Goal: Find specific page/section: Find specific page/section

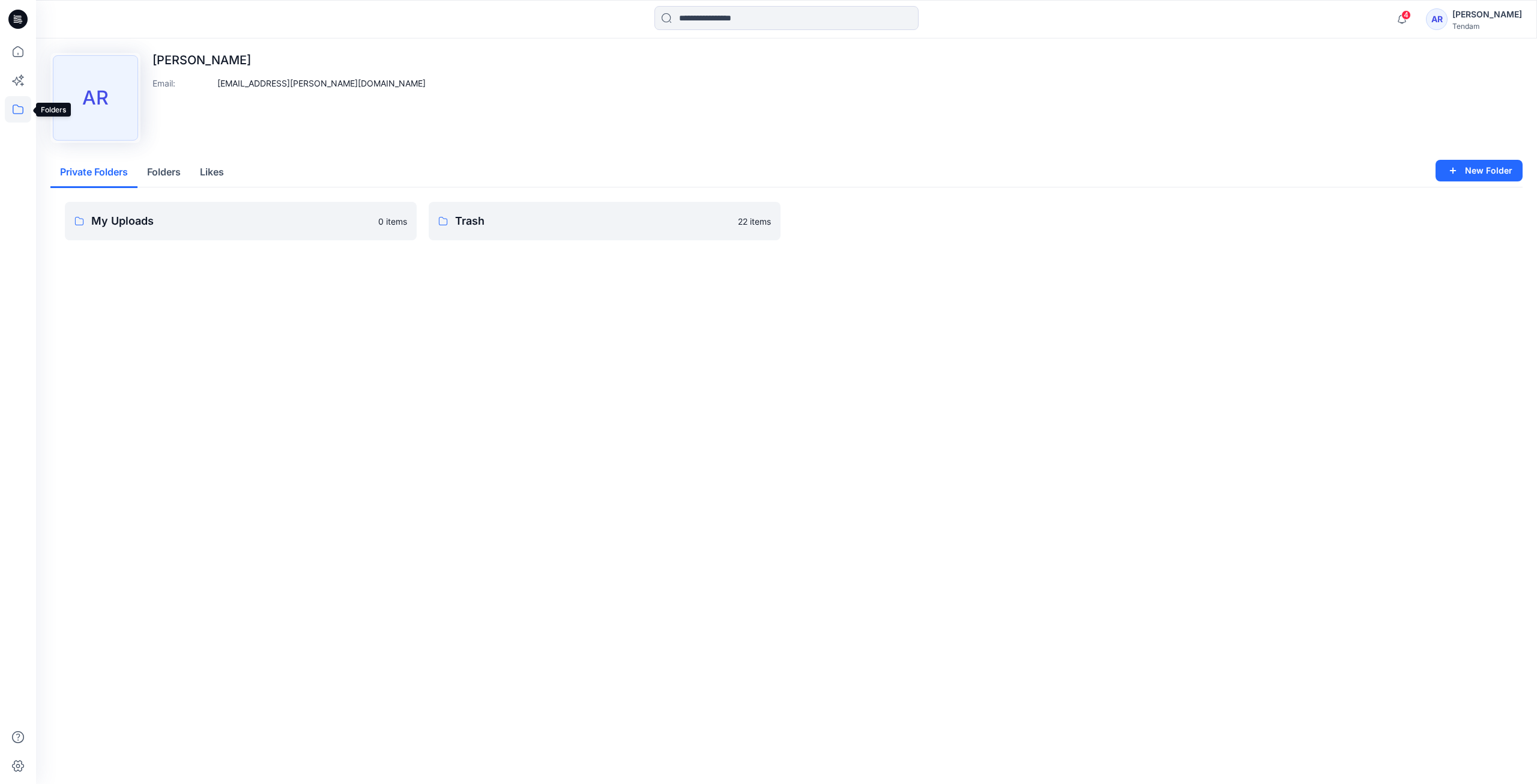
click at [11, 117] on icon at bounding box center [18, 109] width 27 height 27
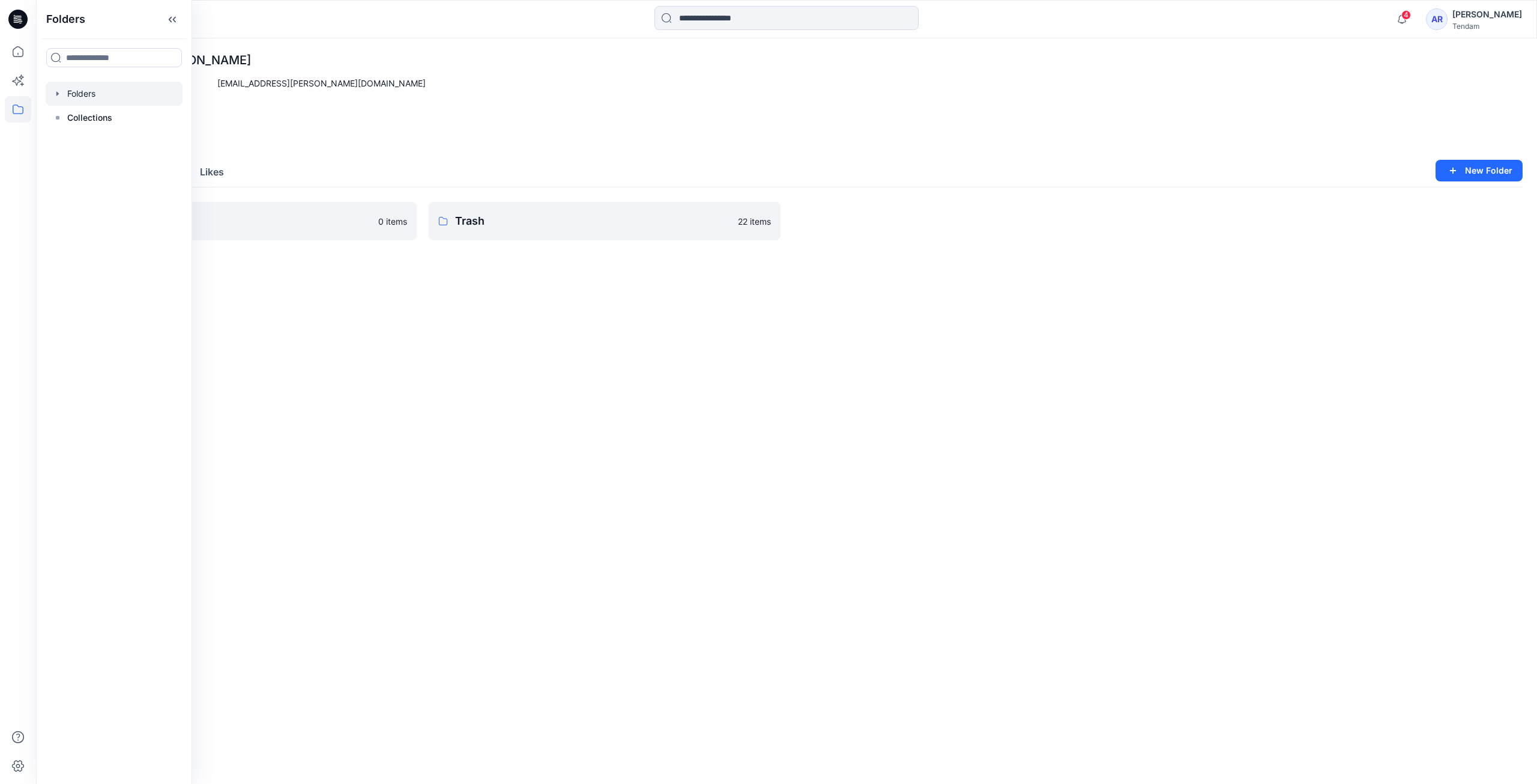
click at [99, 100] on div at bounding box center [114, 93] width 137 height 24
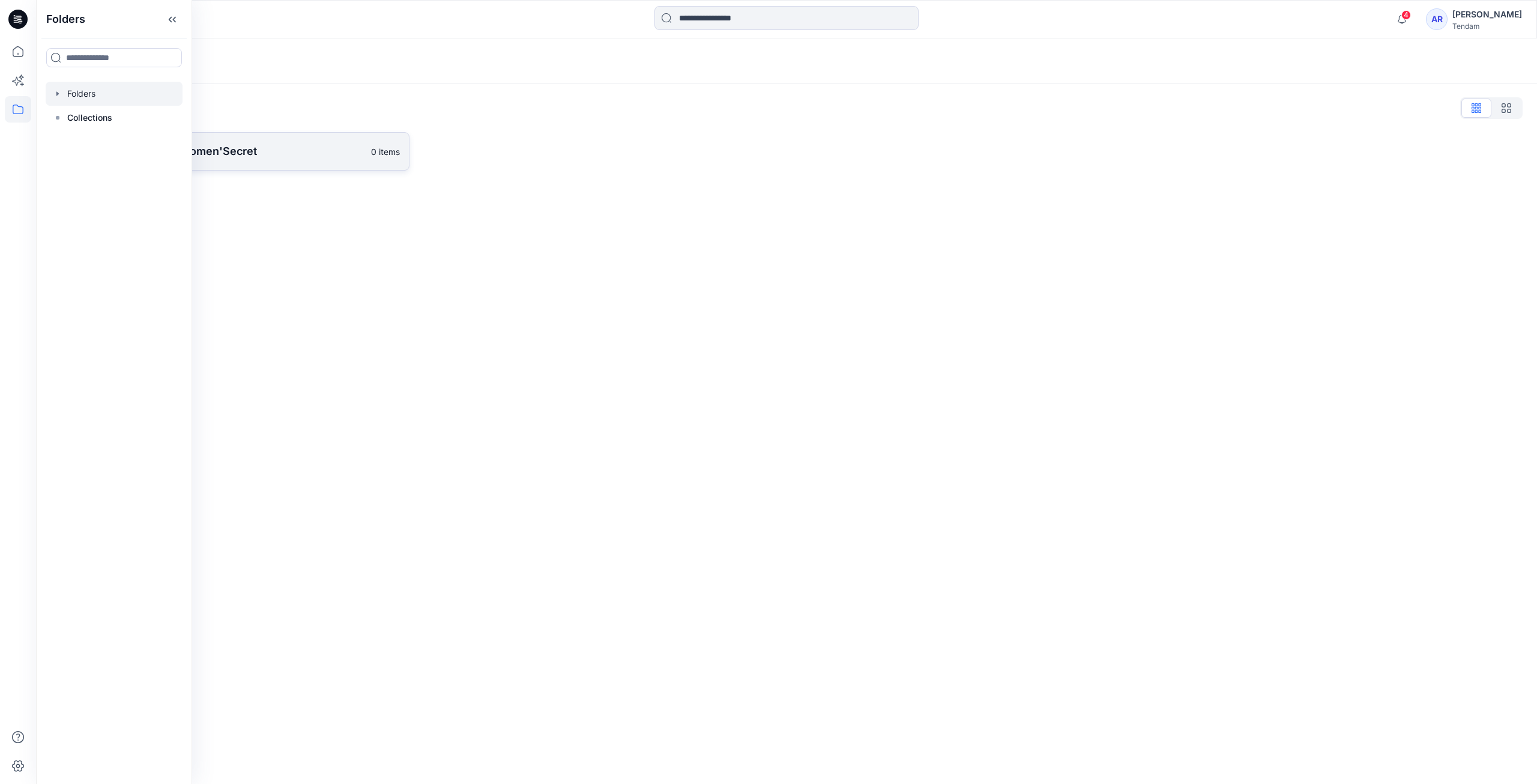
click at [309, 147] on p "[PERSON_NAME] - Women'Secret" at bounding box center [220, 152] width 287 height 17
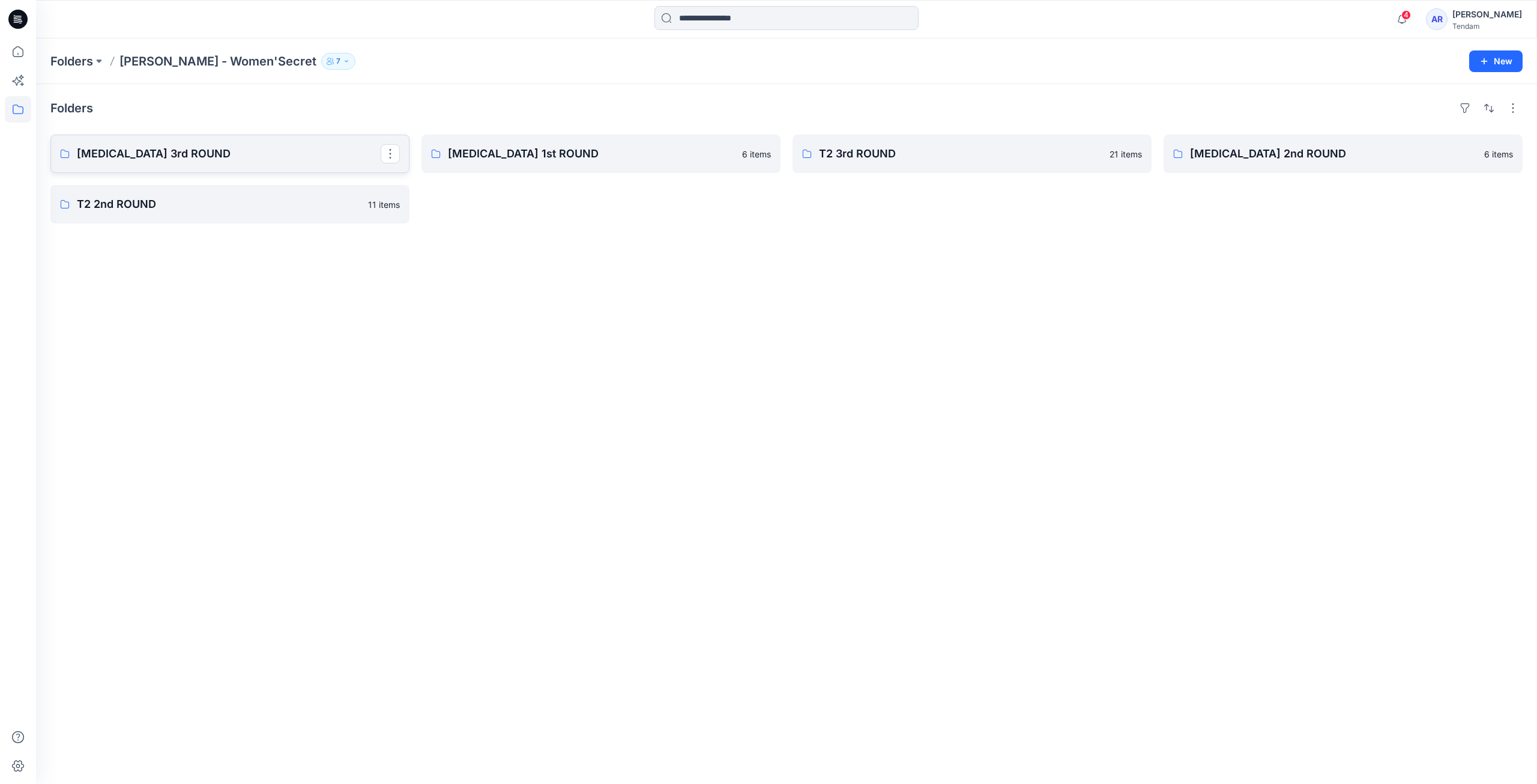
click at [156, 159] on p "[MEDICAL_DATA] 3rd ROUND" at bounding box center [229, 154] width 303 height 17
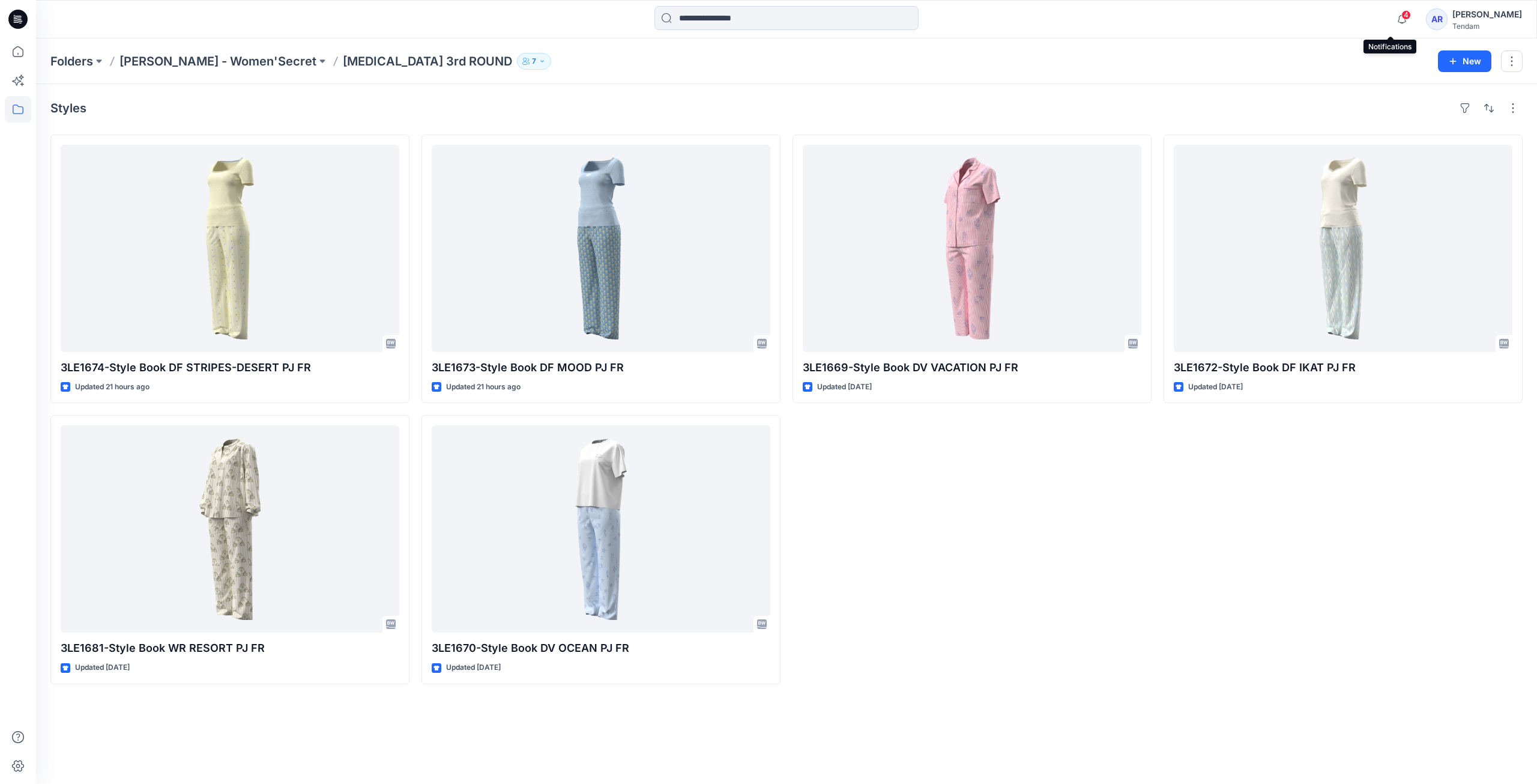
click at [1401, 14] on span "4" at bounding box center [1406, 15] width 9 height 9
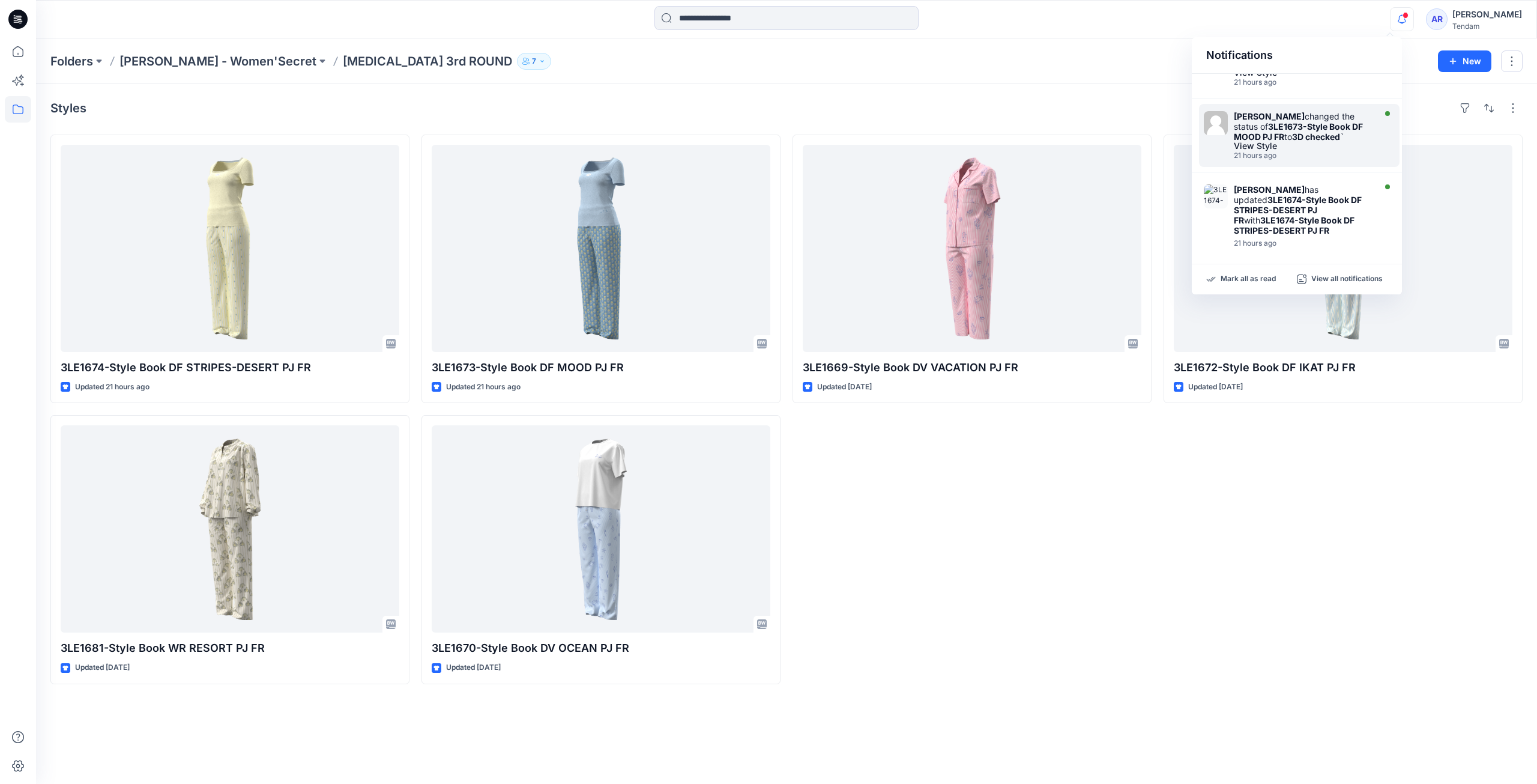
scroll to position [80, 0]
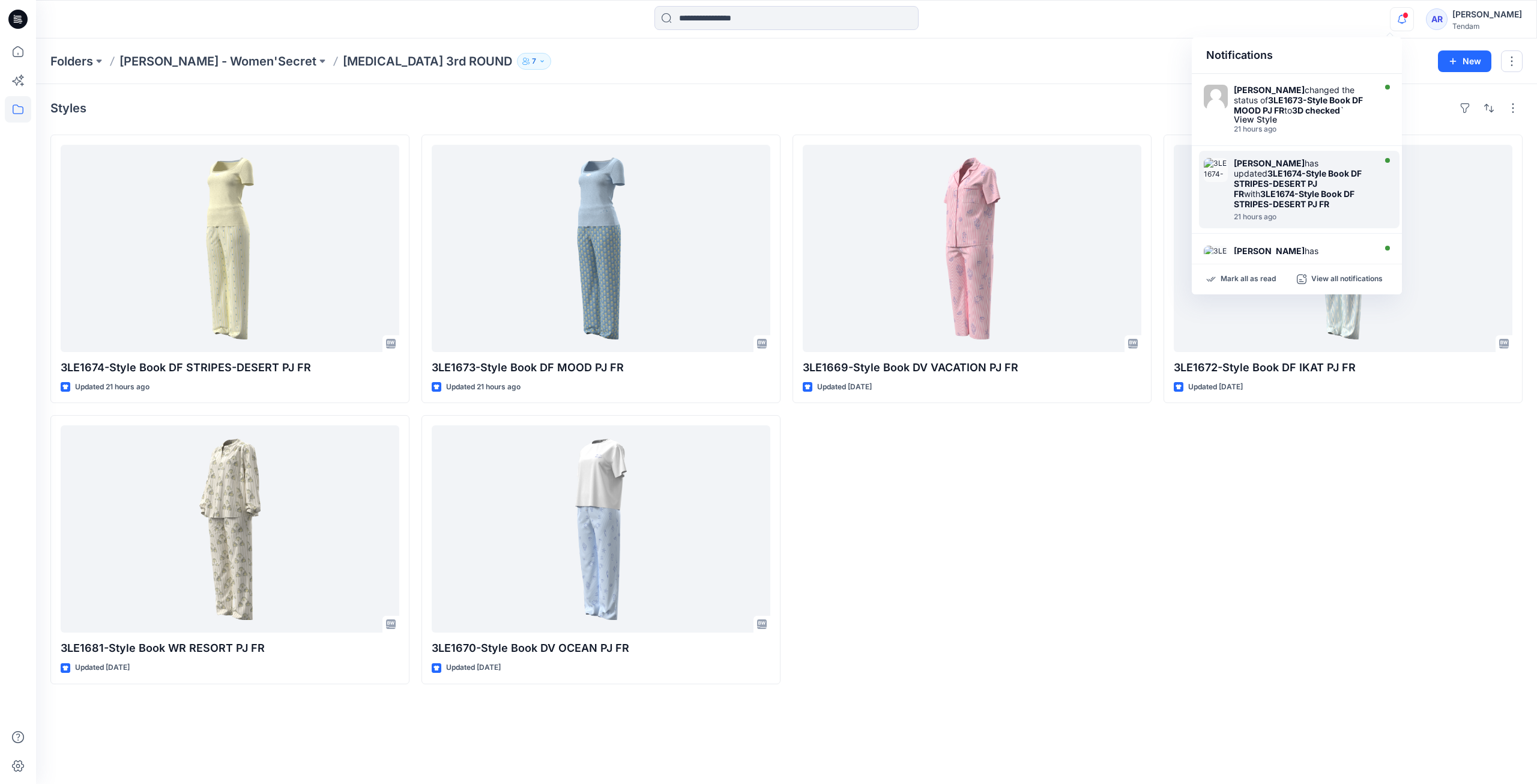
click at [1285, 187] on strong "3LE1674-Style Book DF STRIPES-DESERT PJ FR" at bounding box center [1298, 183] width 128 height 30
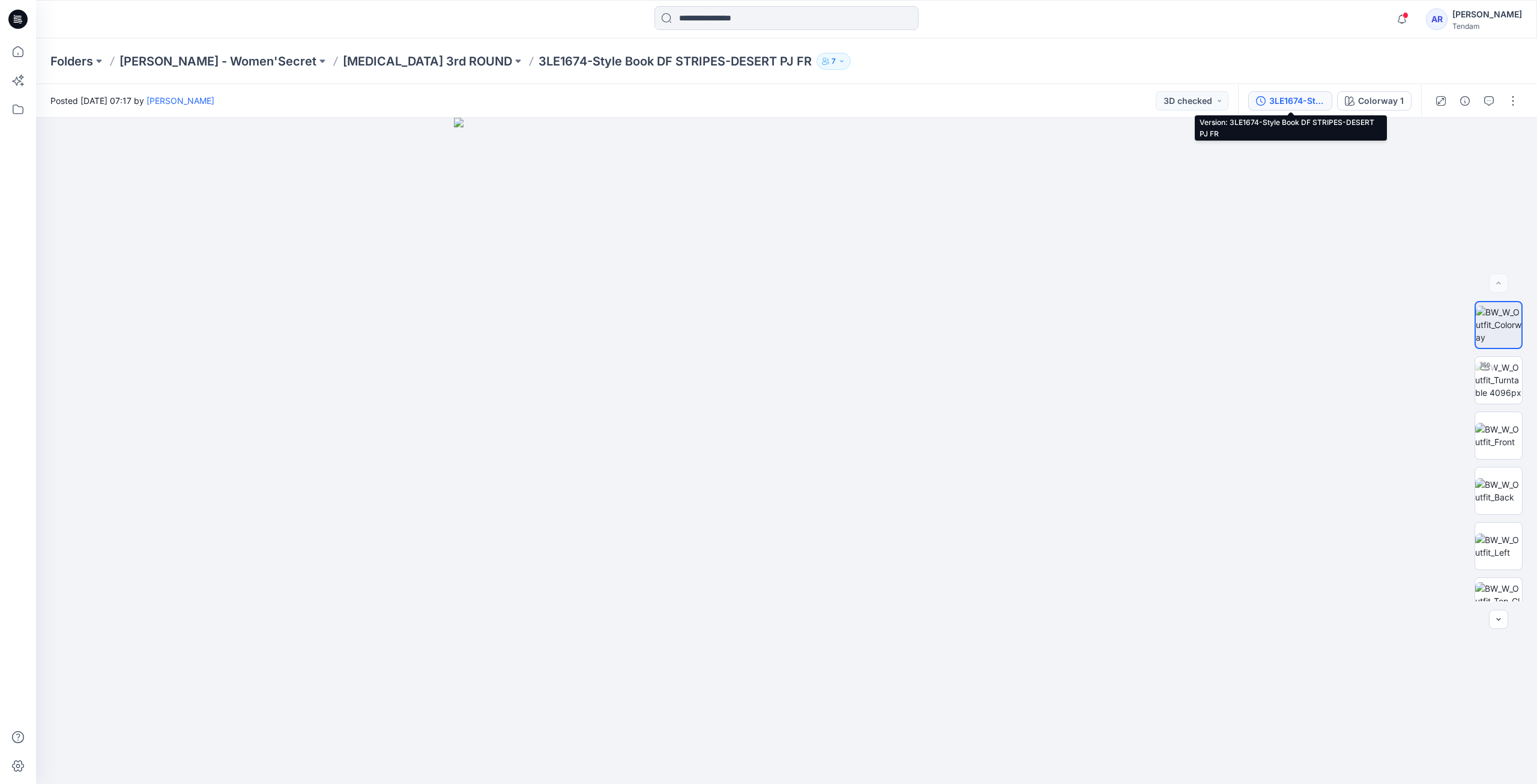
click at [1297, 91] on button "3LE1674-Style Book DF STRIPES-DESERT PJ FR" at bounding box center [1290, 100] width 84 height 19
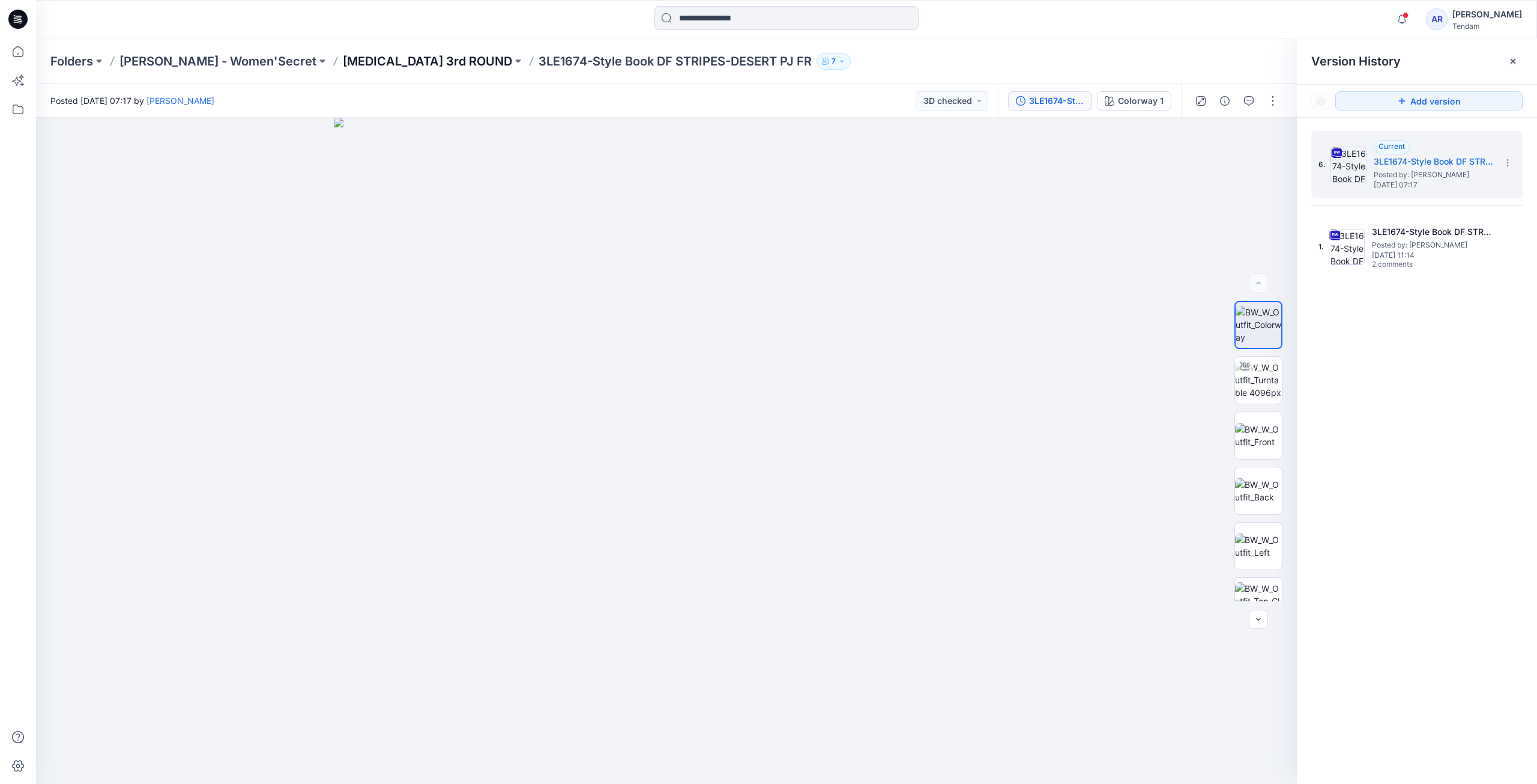
click at [368, 57] on p "[MEDICAL_DATA] 3rd ROUND" at bounding box center [428, 62] width 170 height 17
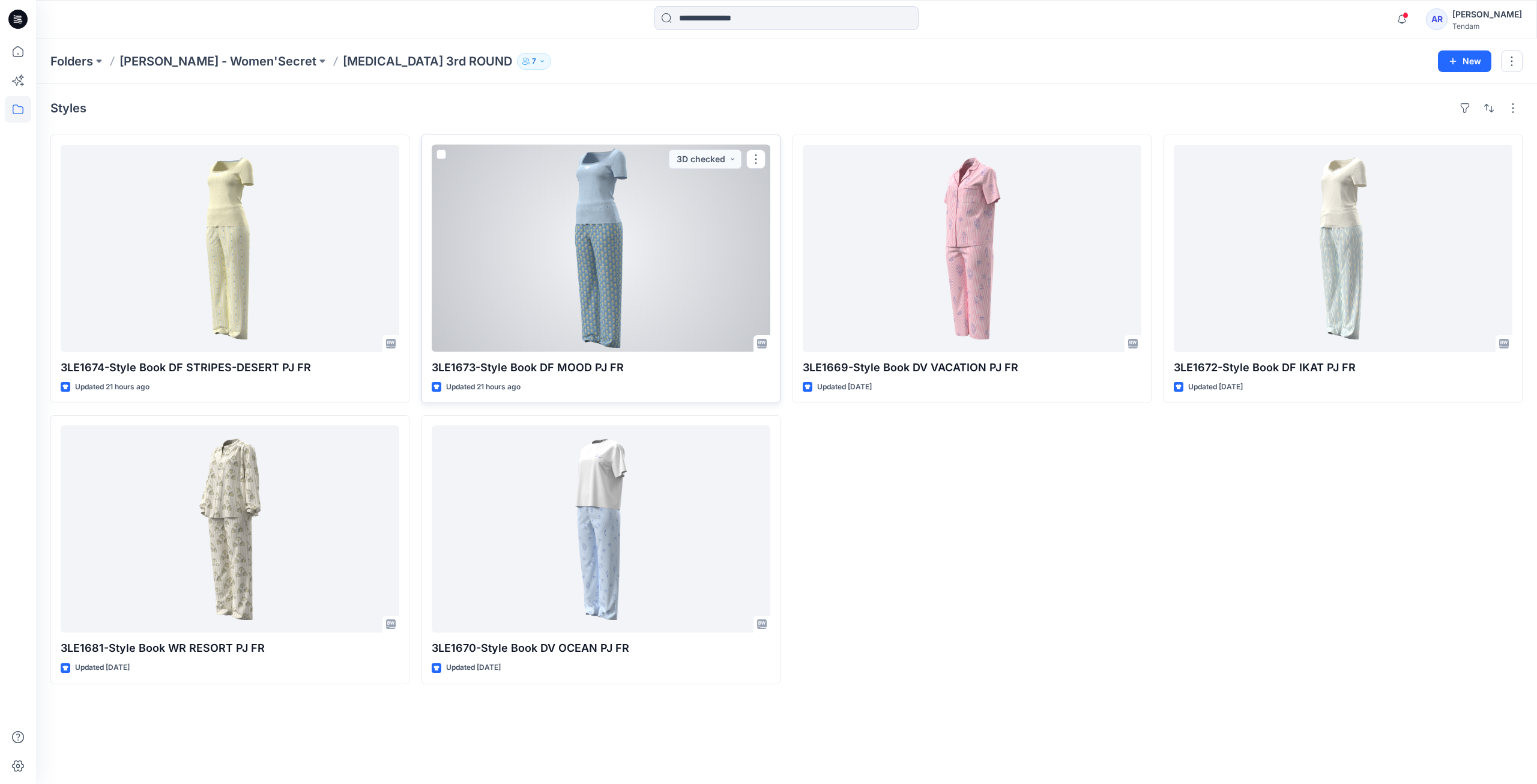
click at [743, 215] on div at bounding box center [600, 248] width 339 height 208
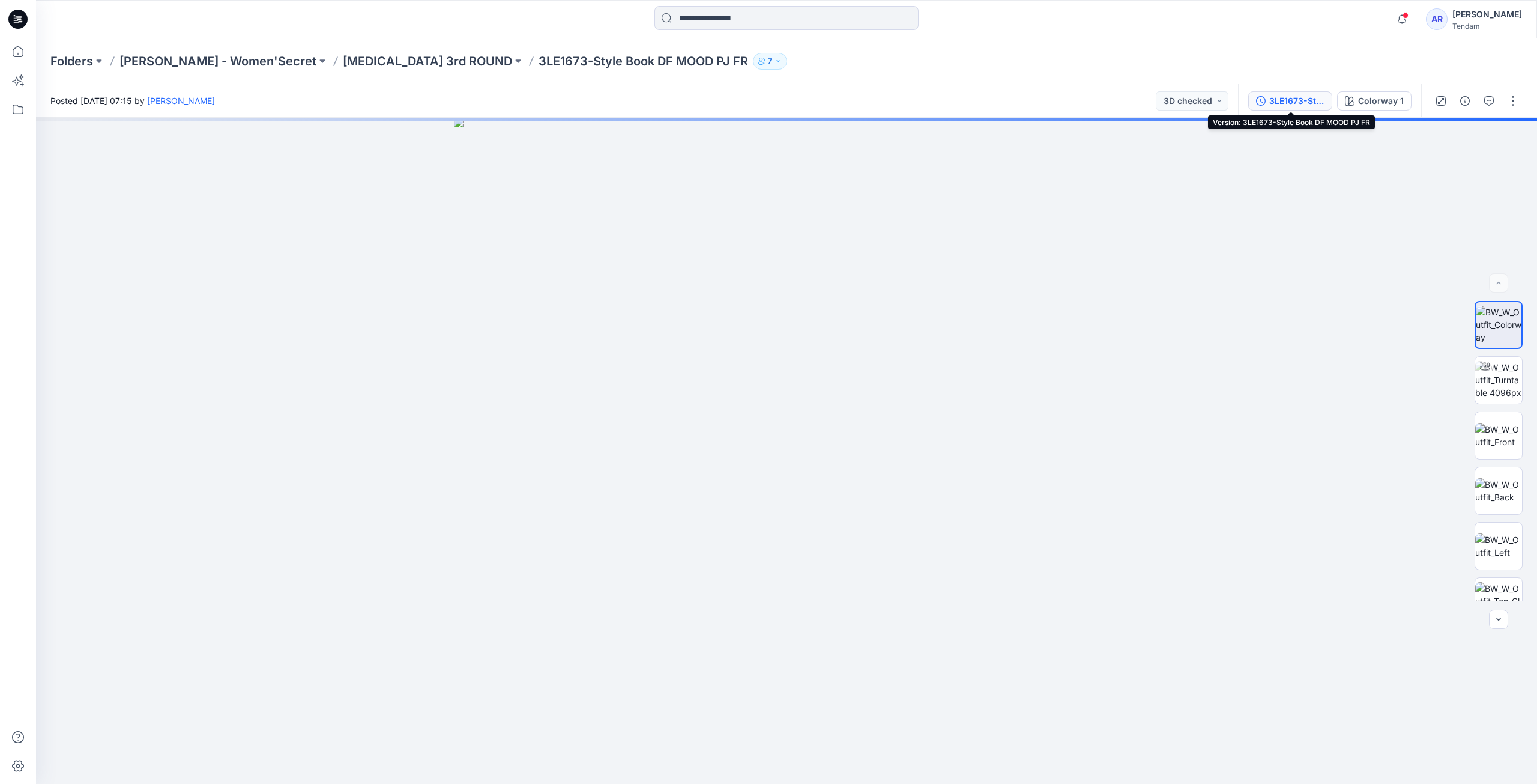
click at [1297, 100] on div "3LE1673-Style Book DF MOOD PJ FR" at bounding box center [1297, 100] width 55 height 13
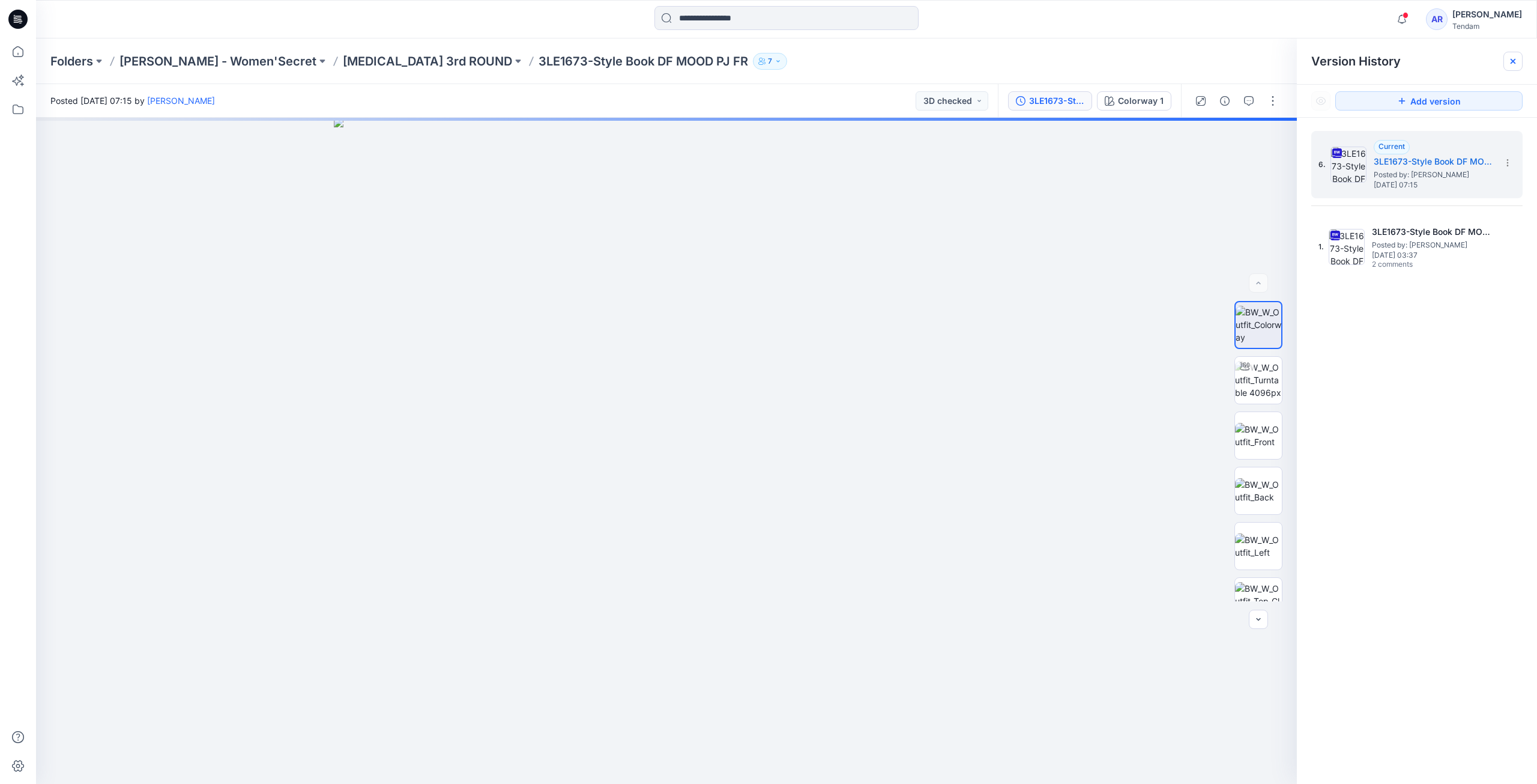
click at [1517, 62] on icon at bounding box center [1513, 62] width 9 height 9
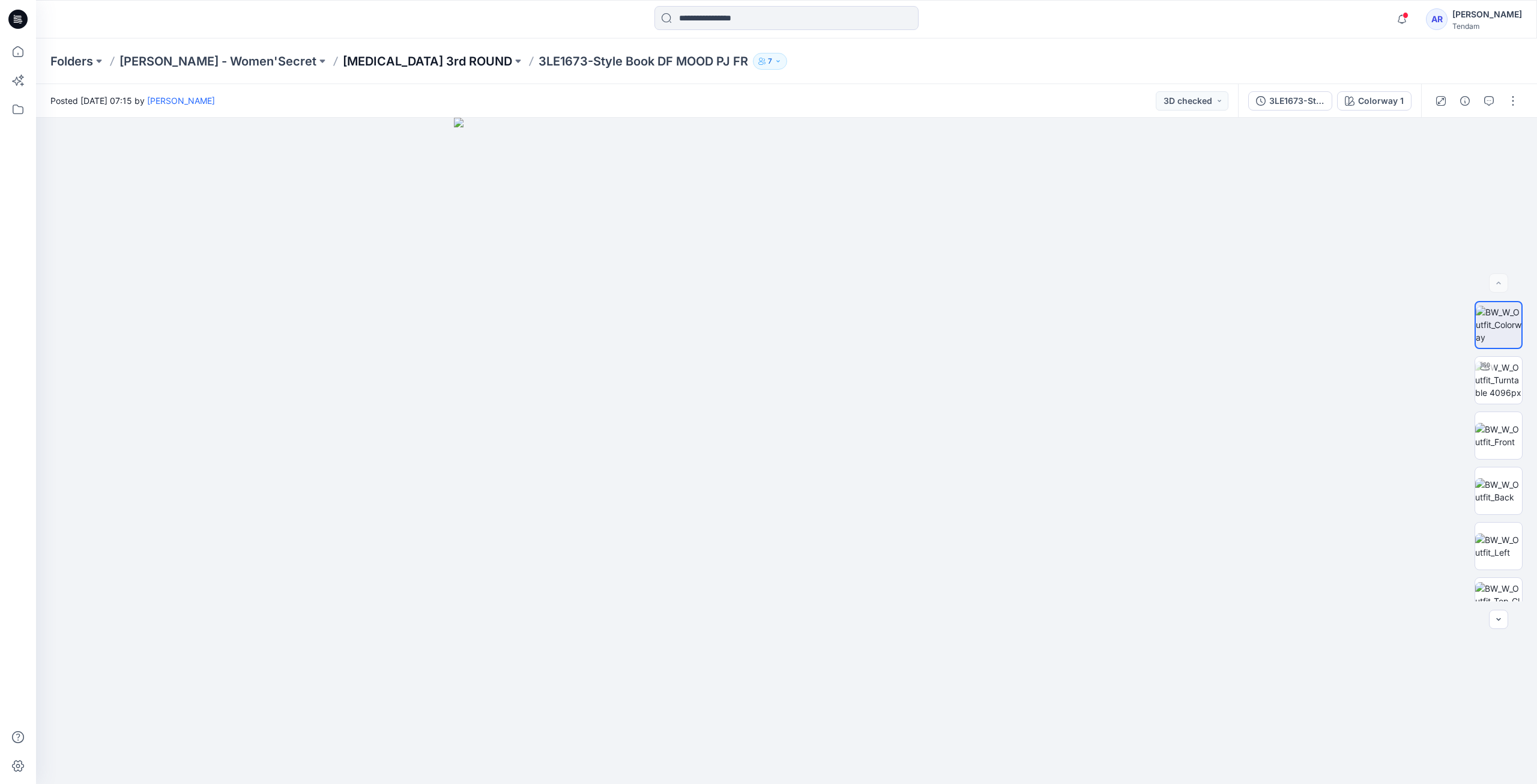
click at [346, 57] on p "[MEDICAL_DATA] 3rd ROUND" at bounding box center [428, 62] width 170 height 17
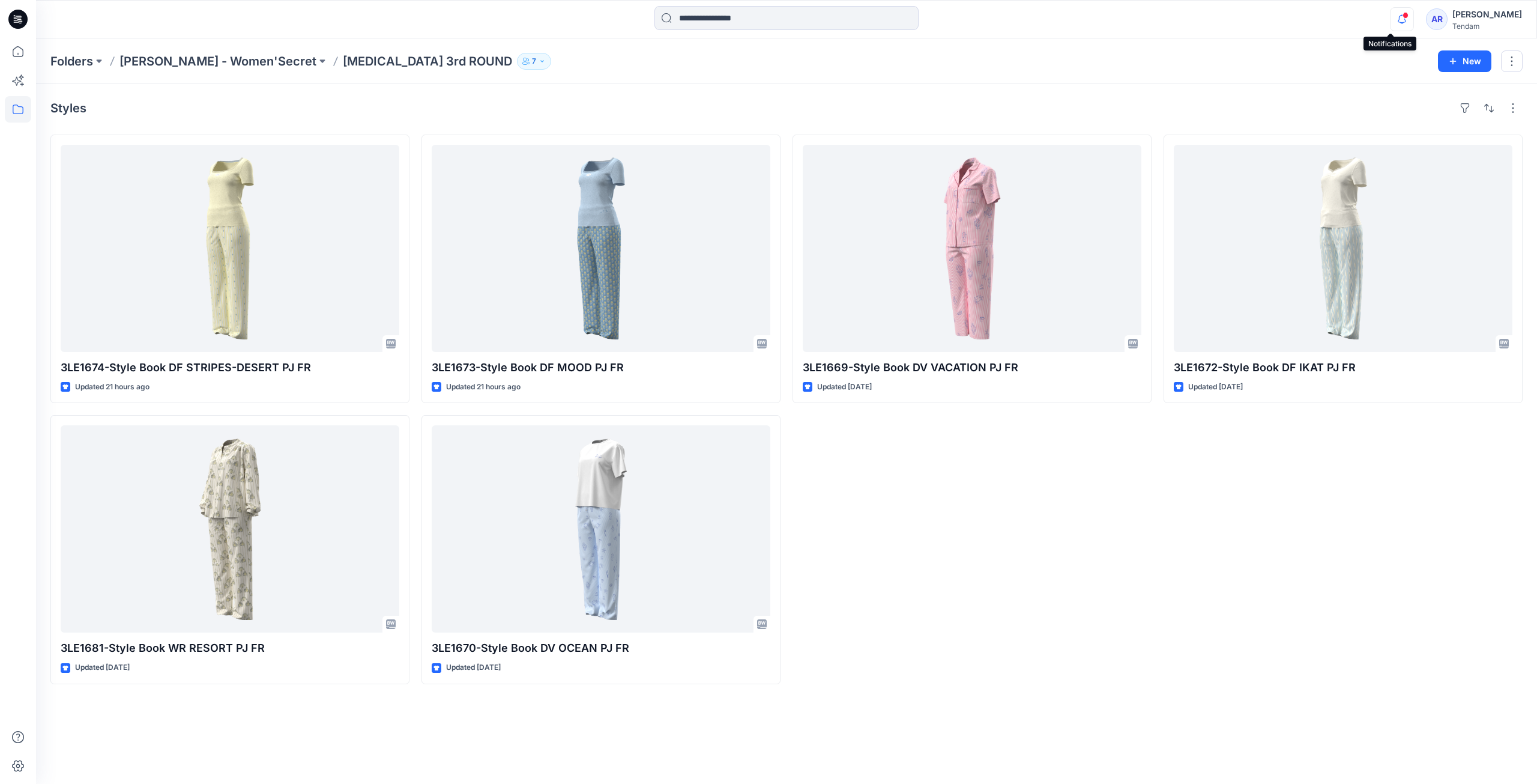
click at [1391, 18] on icon "button" at bounding box center [1402, 19] width 23 height 24
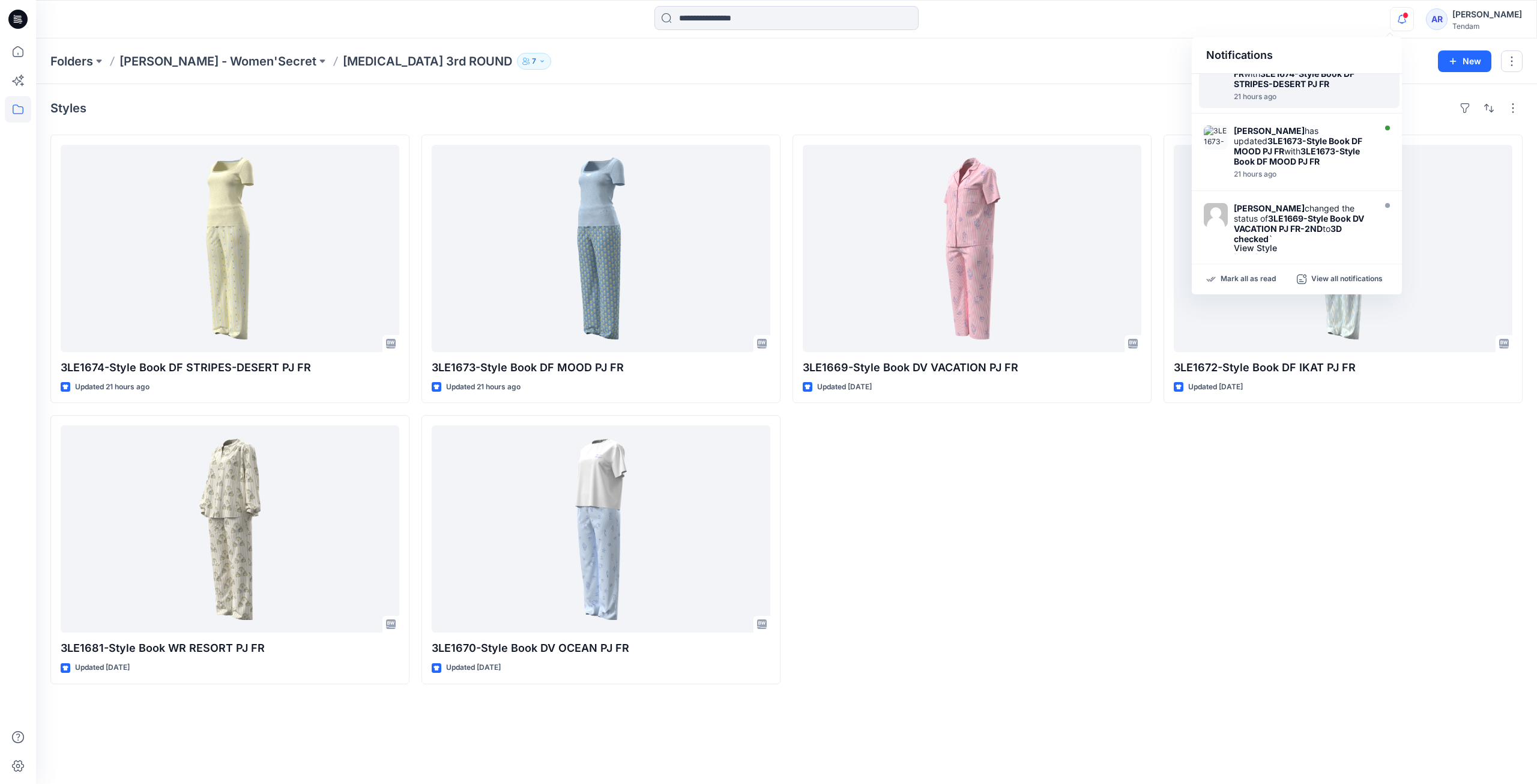
scroll to position [240, 0]
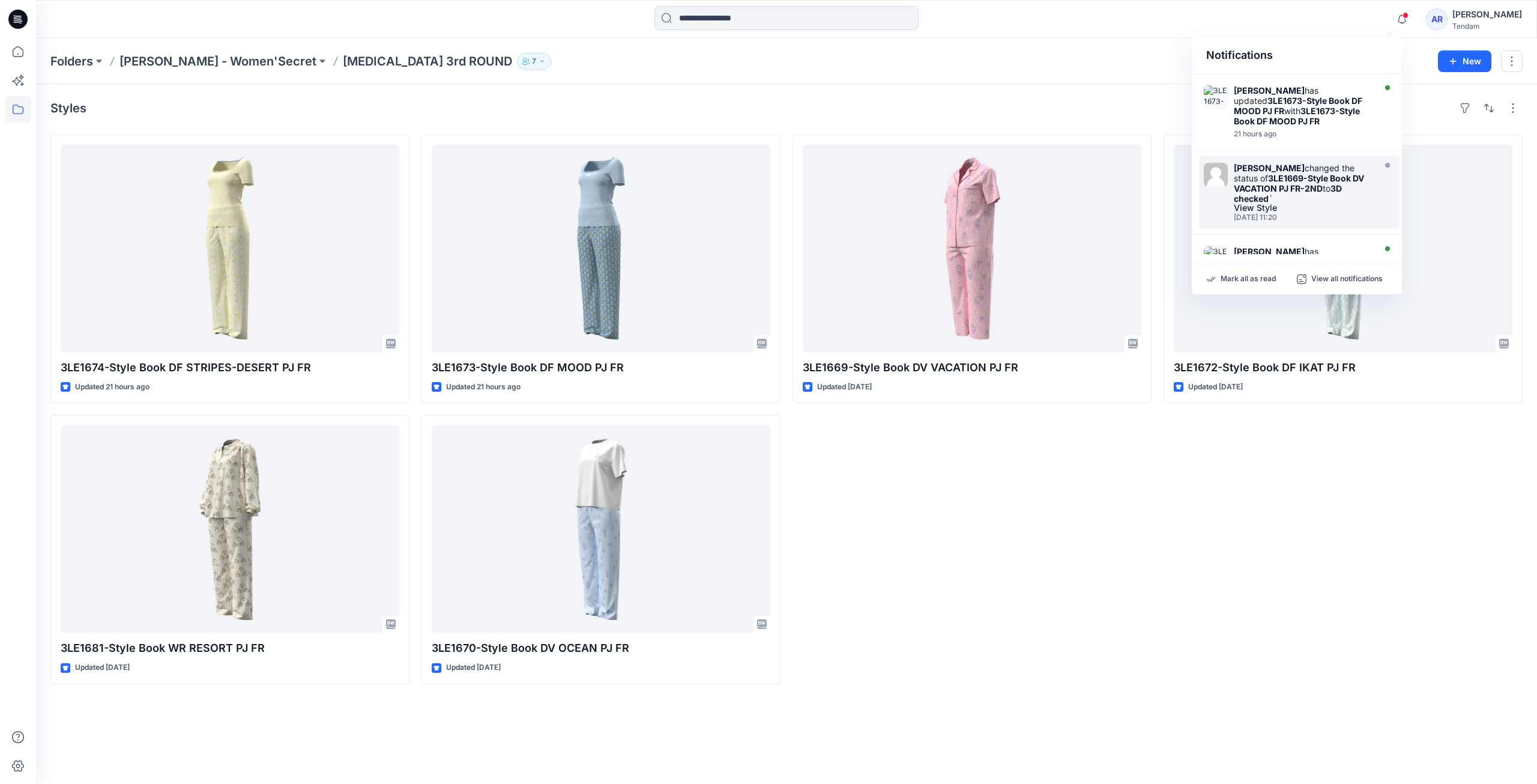
click at [1325, 192] on div "[PERSON_NAME] changed the status of 3LE1669-Style Book DV VACATION PJ FR-2ND to…" at bounding box center [1304, 183] width 138 height 41
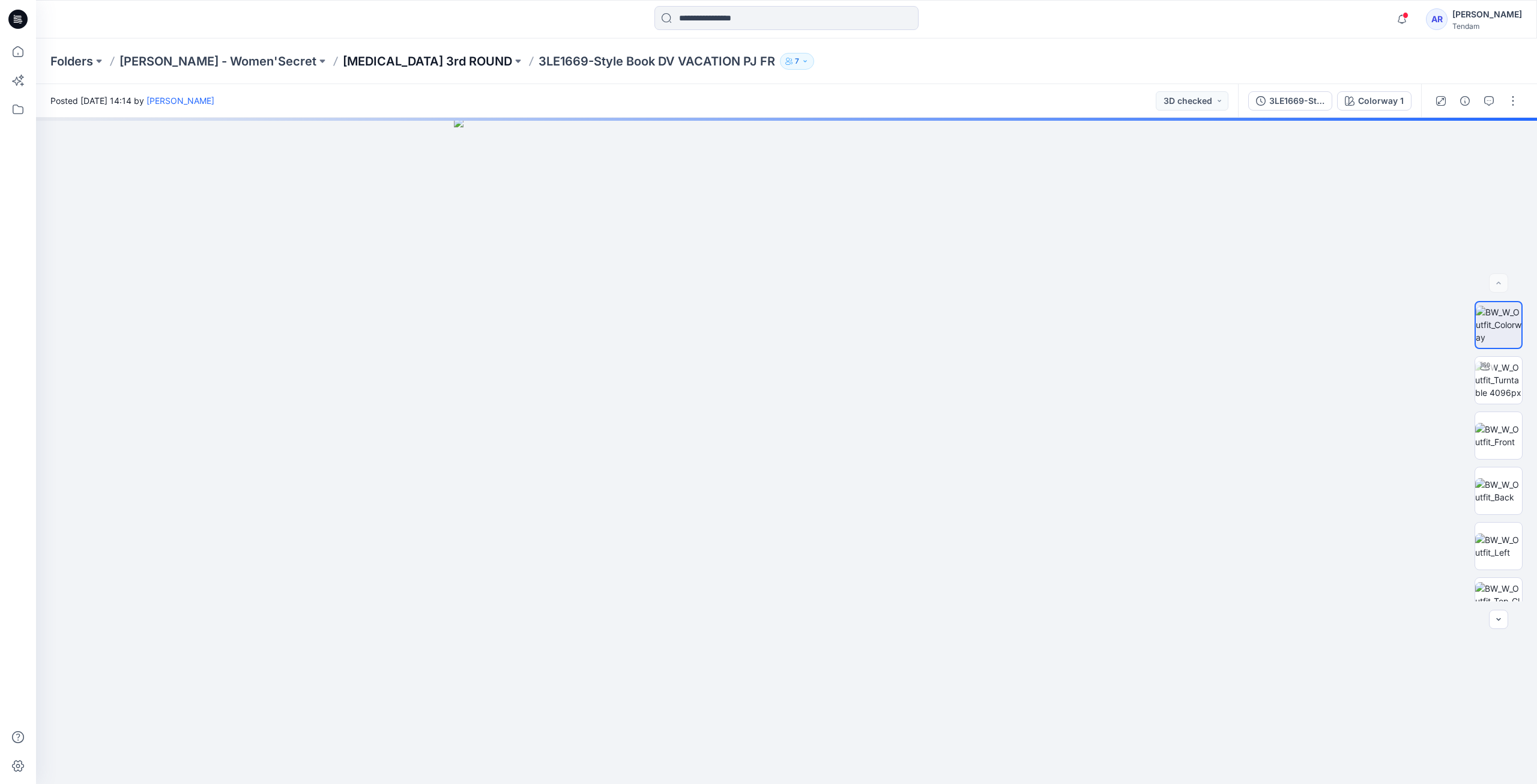
click at [343, 60] on p "[MEDICAL_DATA] 3rd ROUND" at bounding box center [428, 62] width 170 height 17
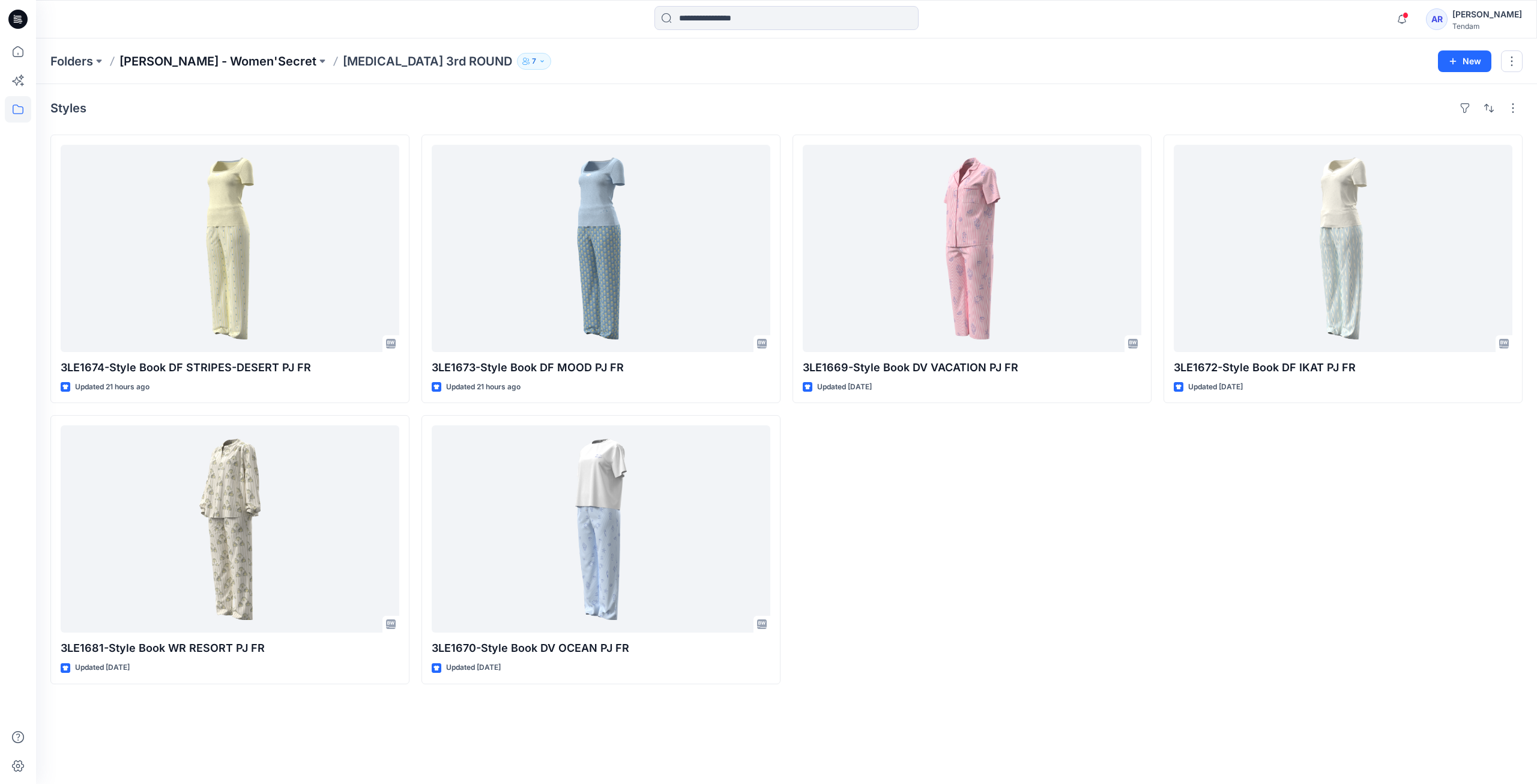
click at [185, 60] on p "[PERSON_NAME] - Women'Secret" at bounding box center [218, 62] width 197 height 17
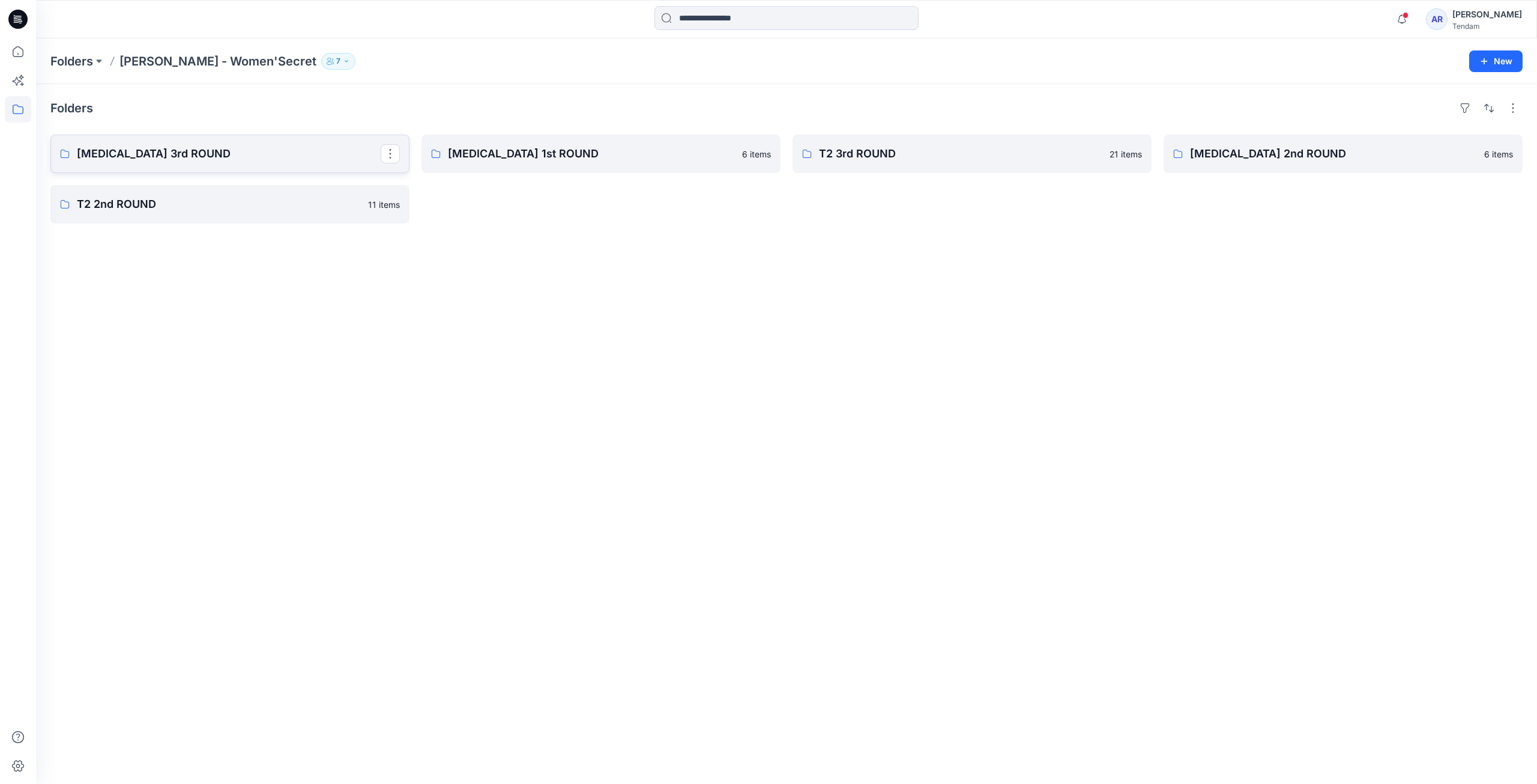
click at [253, 158] on p "[MEDICAL_DATA] 3rd ROUND" at bounding box center [229, 154] width 303 height 17
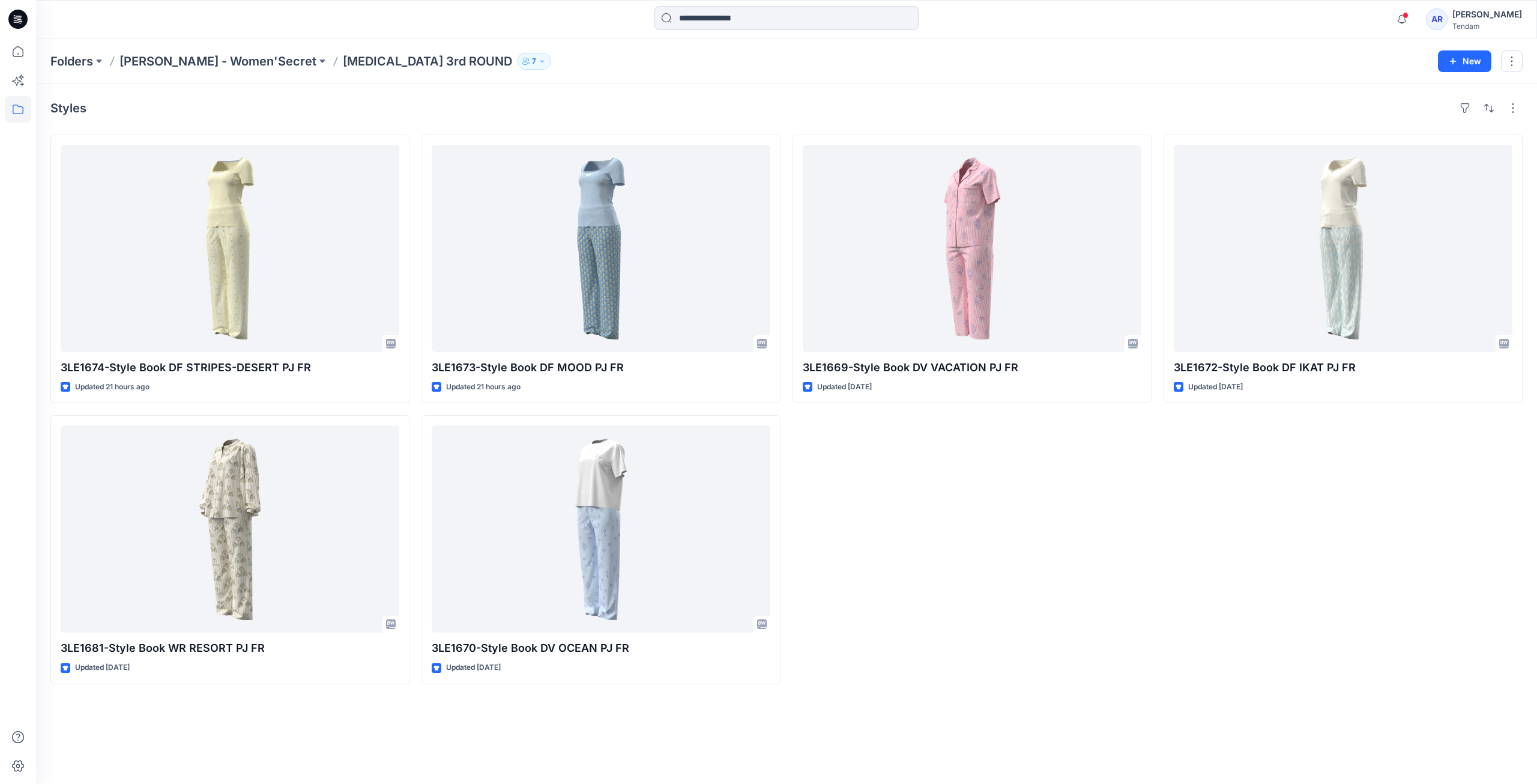
click at [204, 109] on div "Styles" at bounding box center [786, 108] width 1473 height 19
click at [994, 521] on div "3LE1669-Style Book DV VACATION PJ FR Updated [DATE]" at bounding box center [972, 410] width 359 height 550
drag, startPoint x: 997, startPoint y: 512, endPoint x: 979, endPoint y: 533, distance: 27.7
click at [979, 533] on div "3LE1669-Style Book DV VACATION PJ FR Updated [DATE]" at bounding box center [972, 410] width 359 height 550
drag, startPoint x: 920, startPoint y: 469, endPoint x: 1219, endPoint y: 519, distance: 303.2
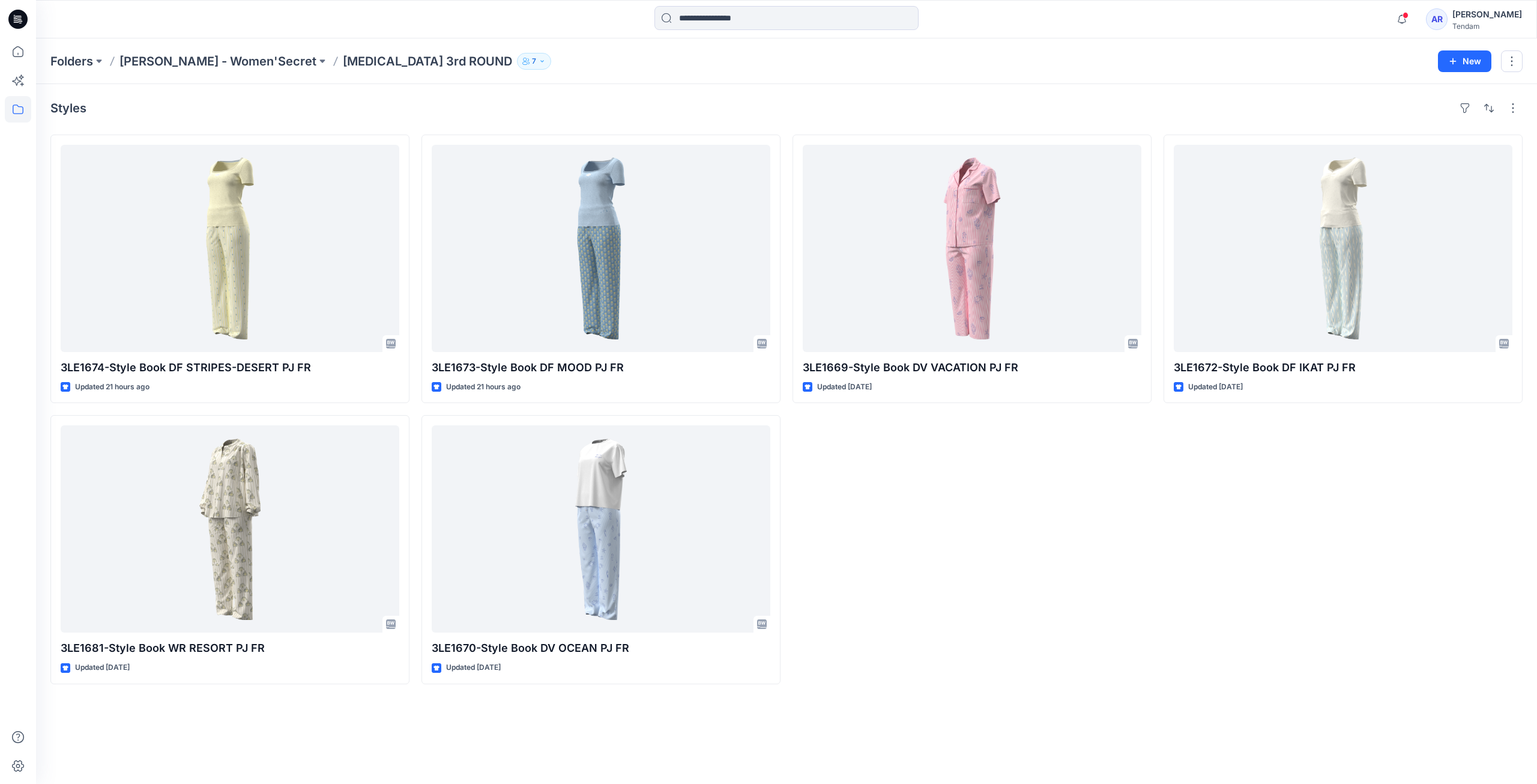
click at [1219, 519] on div "3LE1672-Style Book DF IKAT PJ FR Updated [DATE]" at bounding box center [1344, 410] width 359 height 550
drag, startPoint x: 1209, startPoint y: 511, endPoint x: 997, endPoint y: 627, distance: 241.7
click at [997, 627] on div "3LE1669-Style Book DV VACATION PJ FR Updated [DATE]" at bounding box center [972, 410] width 359 height 550
click at [993, 622] on div "3LE1669-Style Book DV VACATION PJ FR Updated [DATE]" at bounding box center [972, 410] width 359 height 550
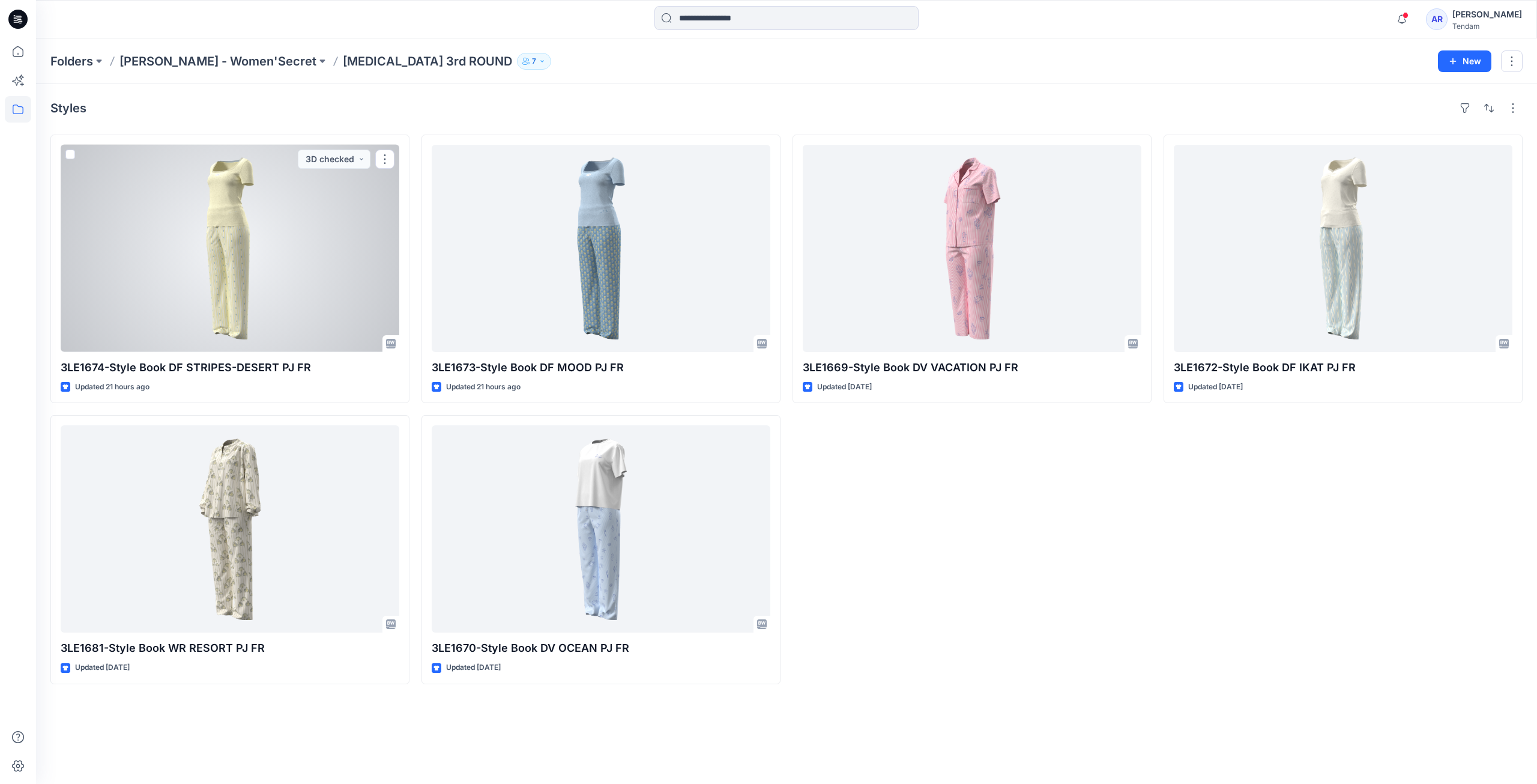
drag, startPoint x: 148, startPoint y: 348, endPoint x: 1031, endPoint y: 558, distance: 907.6
click at [1031, 558] on div "3LE1669-Style Book DV VACATION PJ FR Updated [DATE]" at bounding box center [972, 410] width 359 height 550
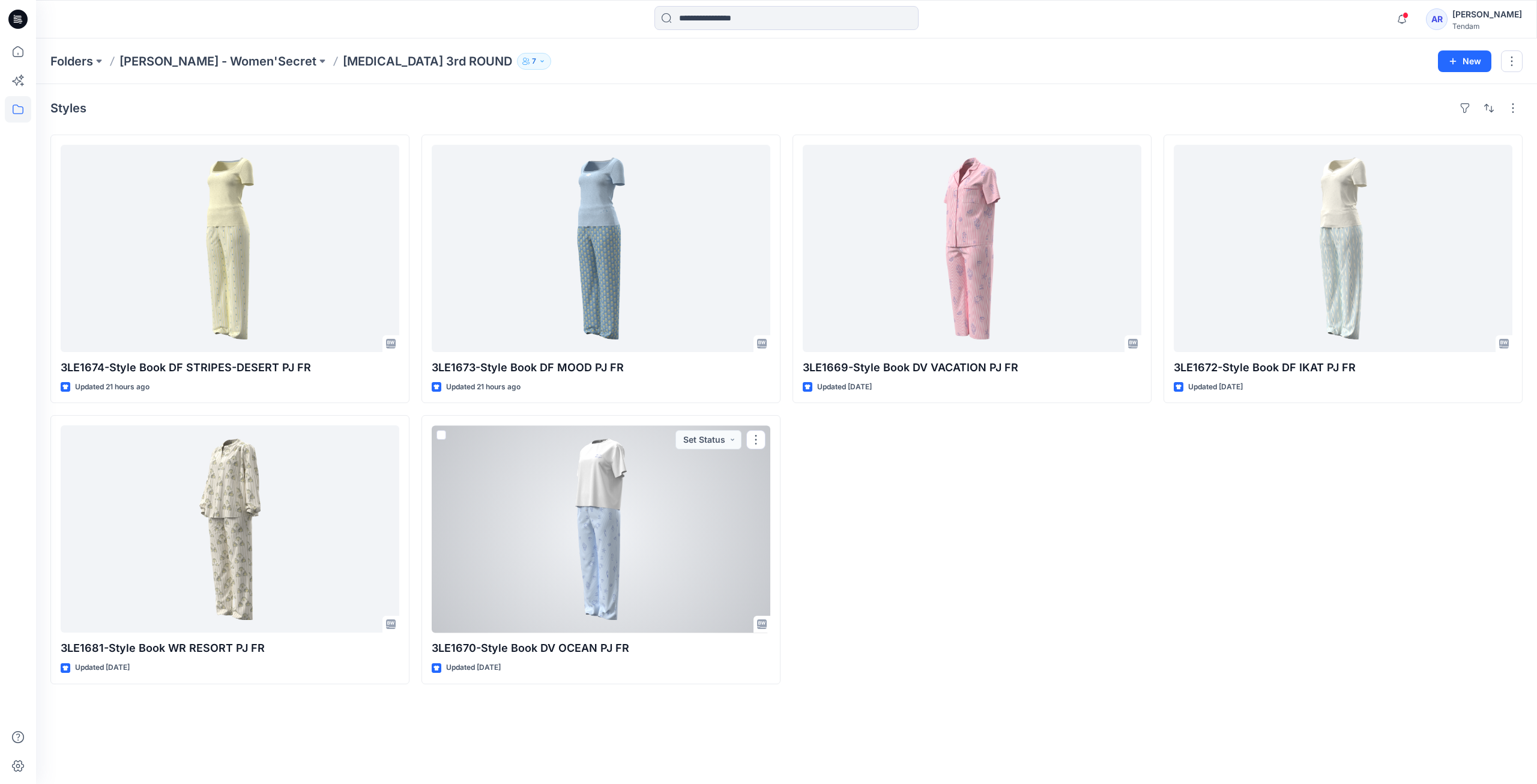
drag, startPoint x: 567, startPoint y: 484, endPoint x: 1027, endPoint y: 562, distance: 466.6
click at [1027, 562] on div "3LE1669-Style Book DV VACATION PJ FR Updated [DATE]" at bounding box center [972, 410] width 359 height 550
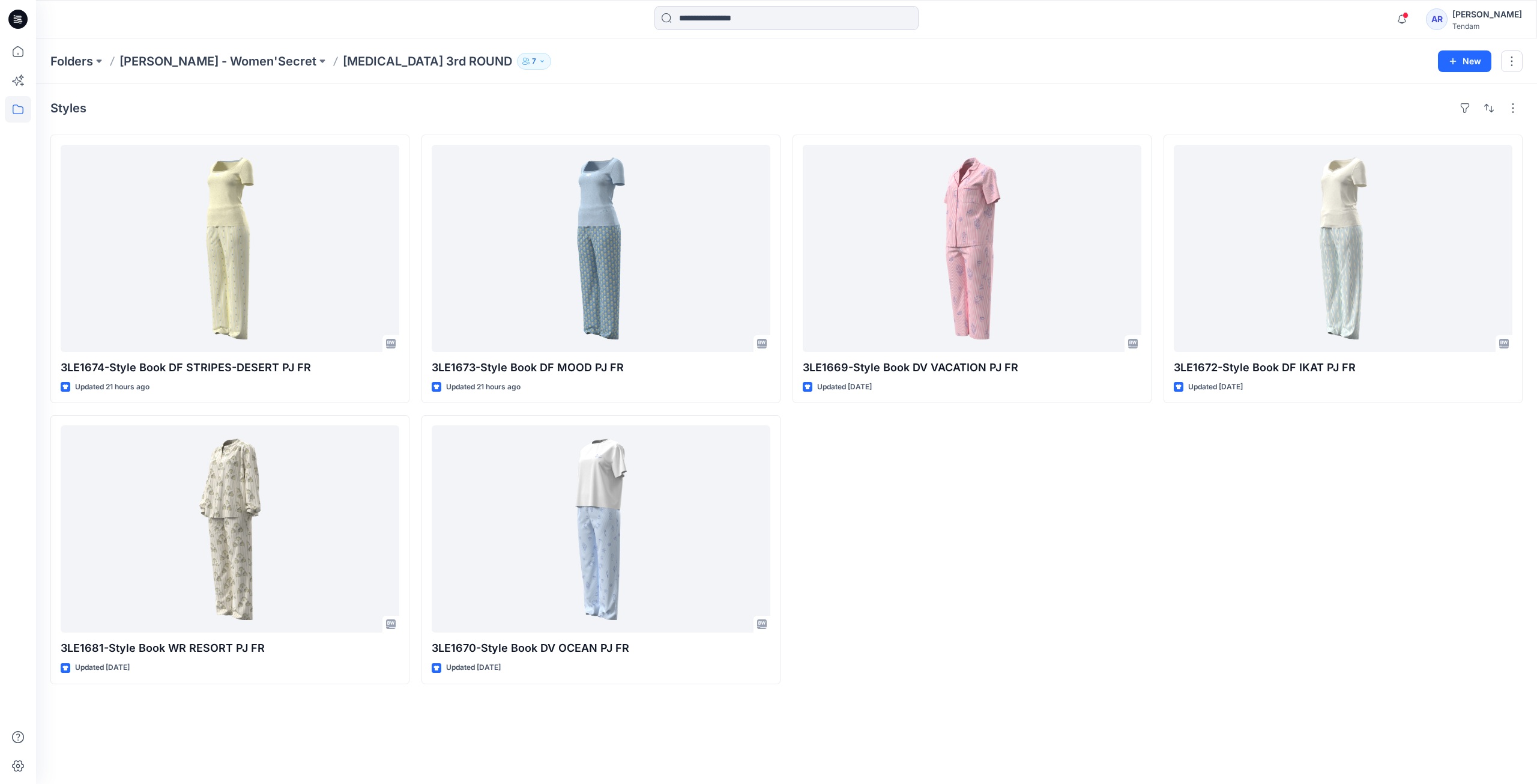
click at [926, 560] on div "3LE1669-Style Book DV VACATION PJ FR Updated [DATE]" at bounding box center [972, 410] width 359 height 550
click at [229, 66] on p "[PERSON_NAME] - Women'Secret" at bounding box center [218, 62] width 197 height 17
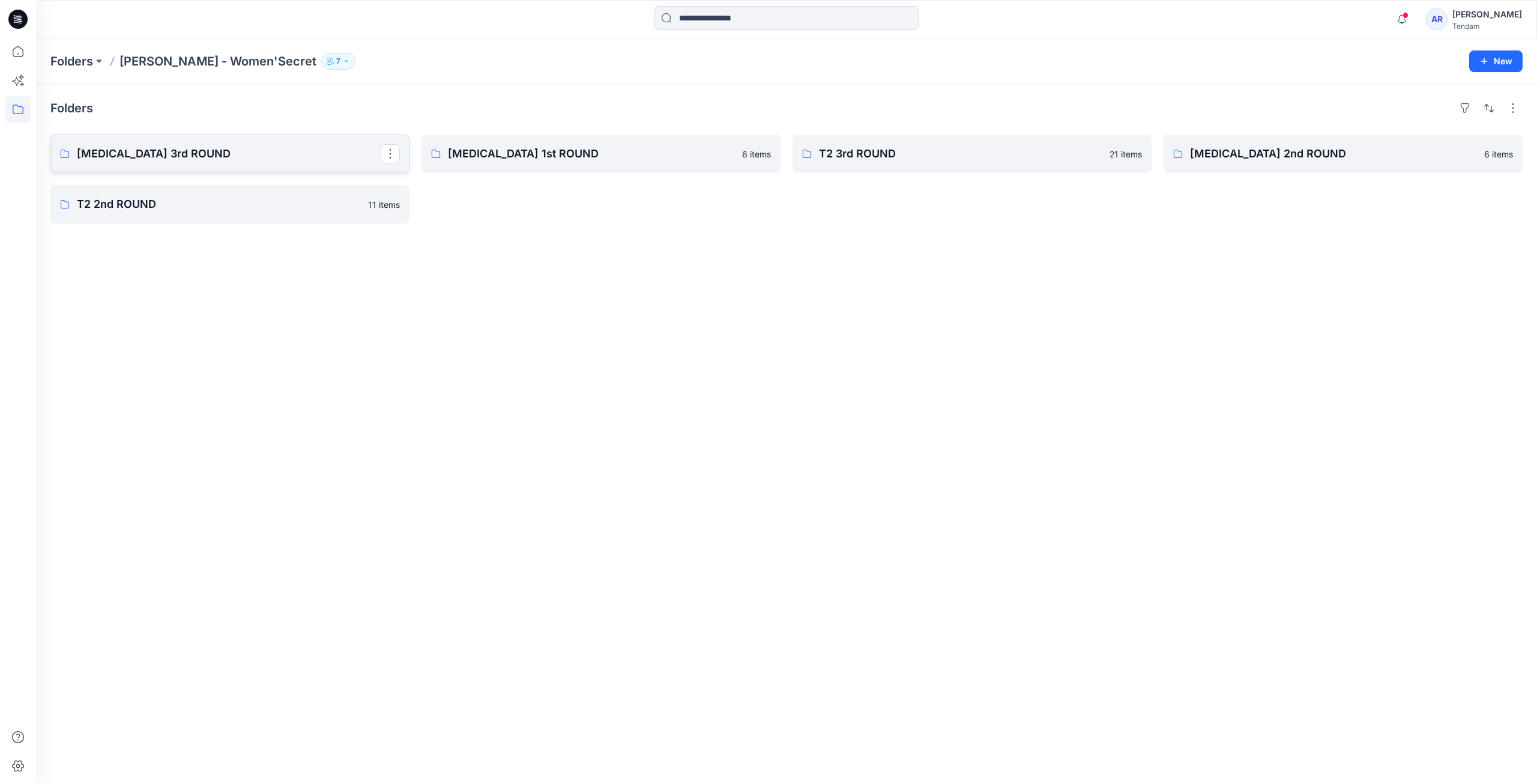
click at [181, 154] on p "[MEDICAL_DATA] 3rd ROUND" at bounding box center [229, 154] width 303 height 17
